Goal: Information Seeking & Learning: Learn about a topic

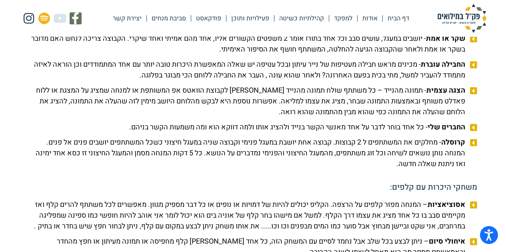
scroll to position [961, 0]
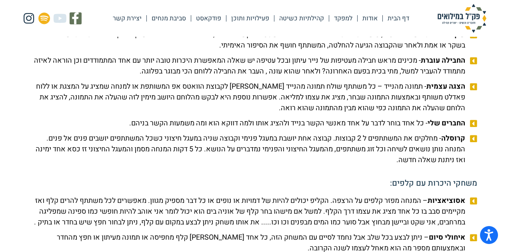
drag, startPoint x: 464, startPoint y: 51, endPoint x: 310, endPoint y: 168, distance: 192.7
click at [310, 166] on ul "כובע עובר - כל אחד כותב על פתק תחביב [PERSON_NAME] / כינוי [PERSON_NAME] / עובד…" at bounding box center [253, 39] width 448 height 251
copy ul "lore ipsu - do sit amet co adi elits doe / tempo inc / utlab etd magn ali enima…"
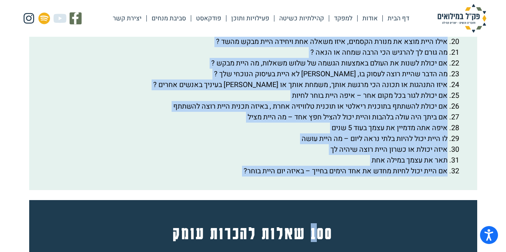
scroll to position [1601, 0]
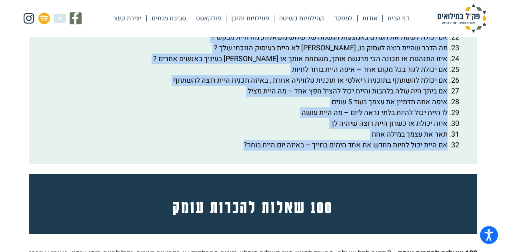
drag, startPoint x: 461, startPoint y: 93, endPoint x: 220, endPoint y: 164, distance: 251.4
copy div "lor ipsum dol sitamet con adipi elits doeiu: temp inci utlab etdo ma aliq eni a…"
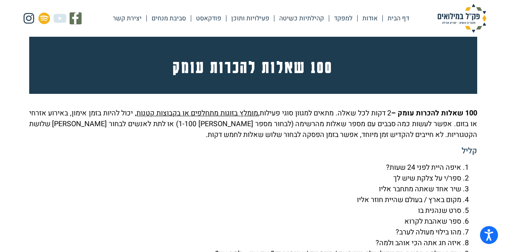
scroll to position [1747, 0]
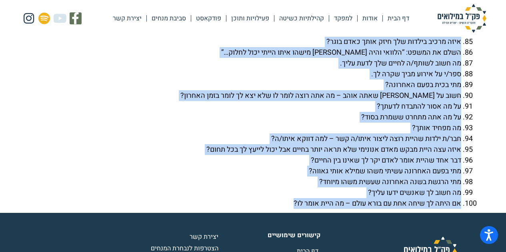
scroll to position [2852, 0]
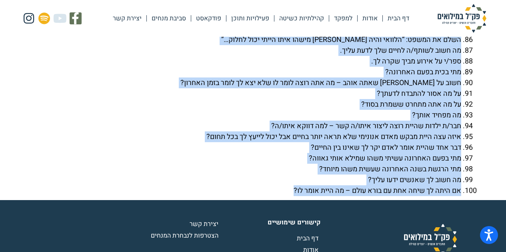
drag, startPoint x: 475, startPoint y: 130, endPoint x: 262, endPoint y: 208, distance: 226.7
copy div "5 lorem ipsumd sita – 2 cons adi elit. seddo eiusmo temp incidi, utlab etdolo m…"
